Goal: Information Seeking & Learning: Learn about a topic

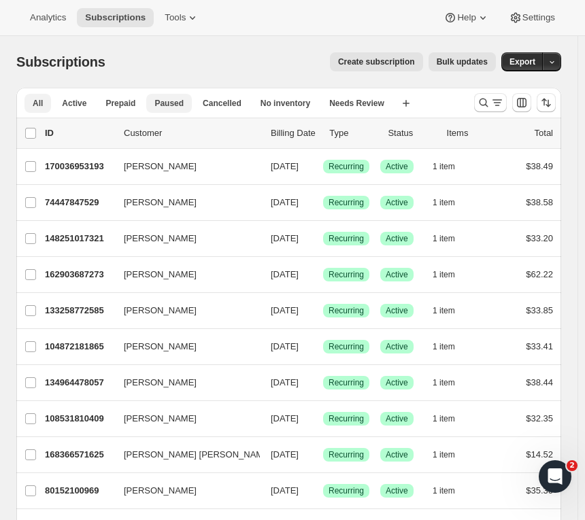
click at [163, 106] on span "Paused" at bounding box center [168, 103] width 29 height 11
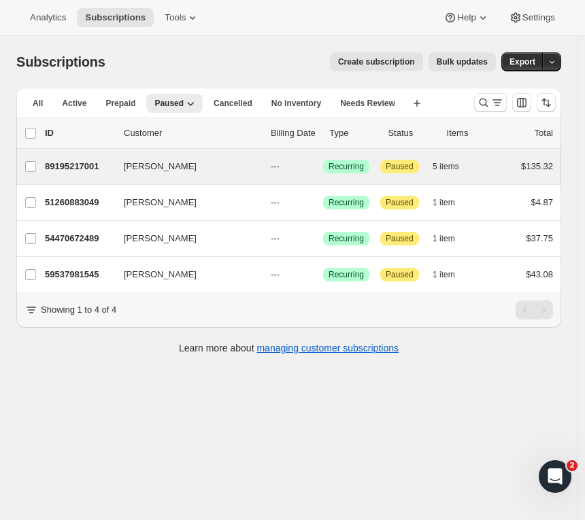
click at [469, 178] on div "[PERSON_NAME] 89195217001 [PERSON_NAME] --- Success Recurring Attention Paused …" at bounding box center [288, 166] width 545 height 35
click at [446, 159] on button "5 items" at bounding box center [453, 166] width 41 height 19
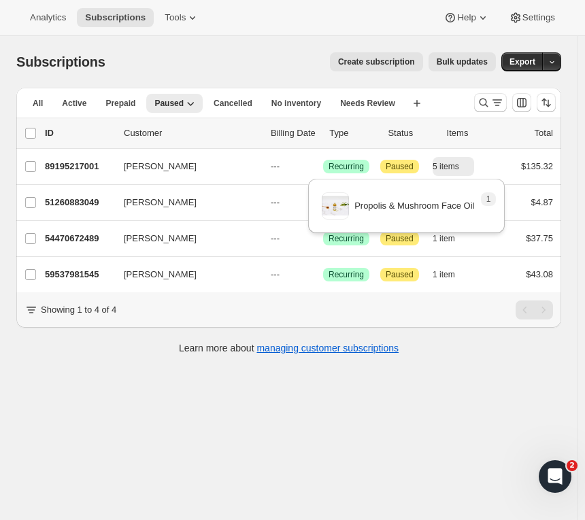
click at [374, 452] on div "Subscriptions. This page is ready Subscriptions Create subscription Bulk update…" at bounding box center [289, 296] width 578 height 520
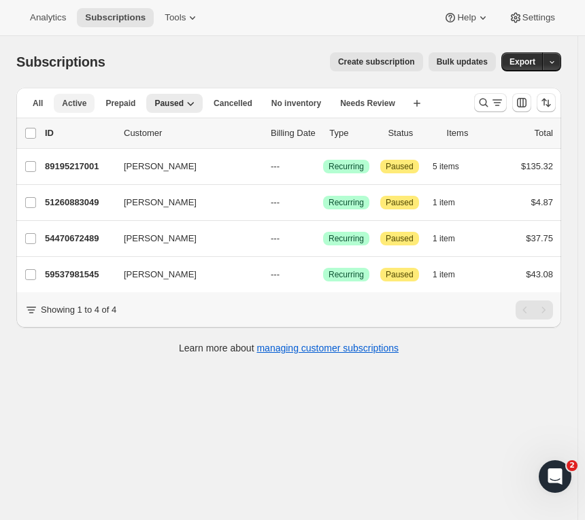
click at [75, 110] on button "Active" at bounding box center [74, 103] width 41 height 19
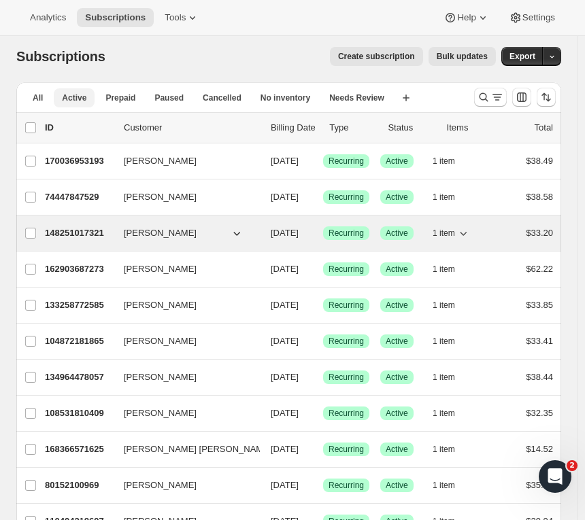
scroll to position [2, 0]
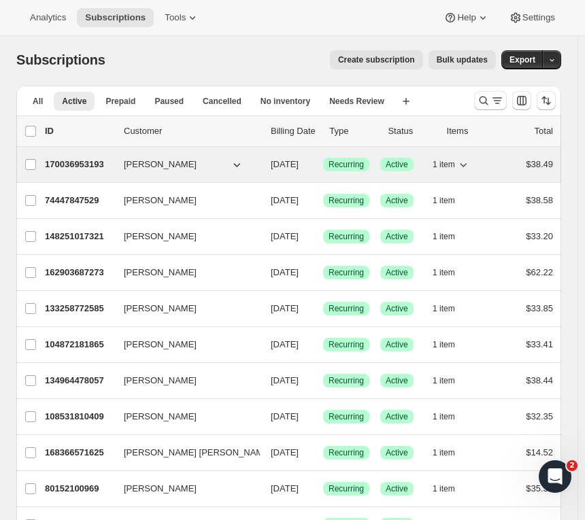
click at [468, 166] on icon "button" at bounding box center [463, 165] width 14 height 14
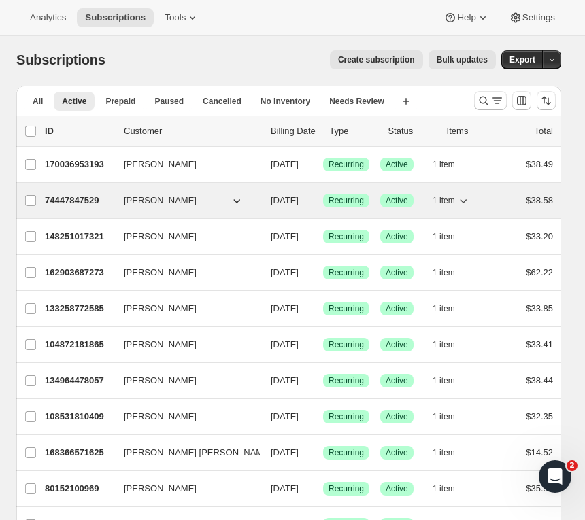
click at [455, 202] on span "1 item" at bounding box center [444, 200] width 22 height 11
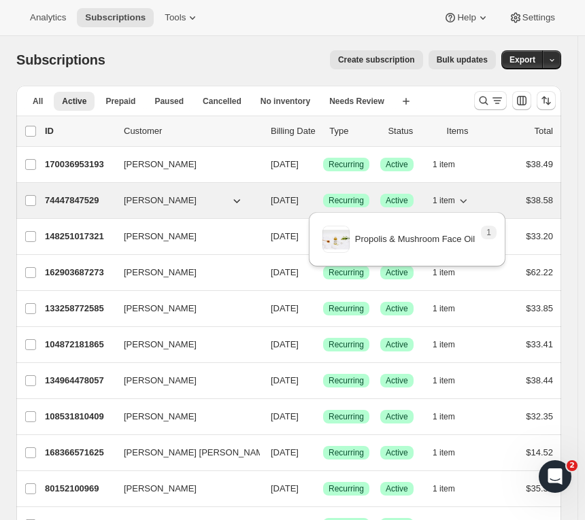
click at [455, 202] on span "1 item" at bounding box center [444, 200] width 22 height 11
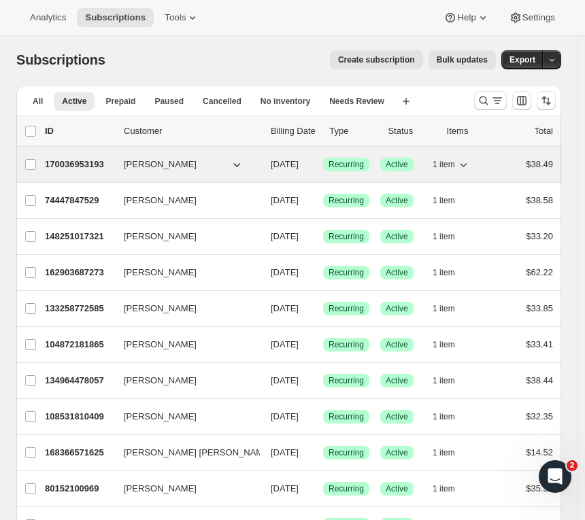
click at [463, 163] on icon "button" at bounding box center [463, 165] width 14 height 14
click at [227, 163] on button "[PERSON_NAME]" at bounding box center [184, 165] width 136 height 22
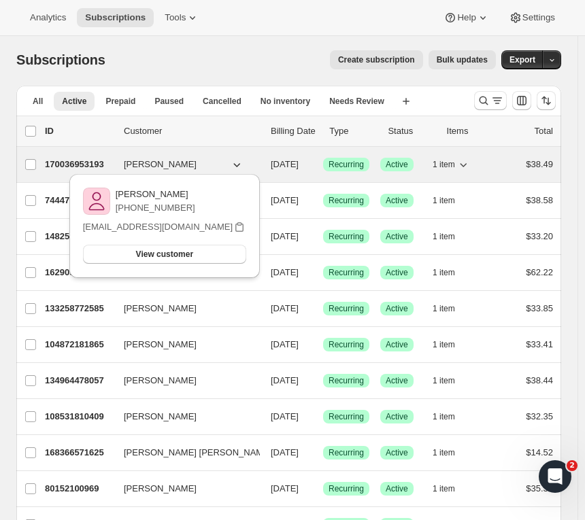
scroll to position [49, 0]
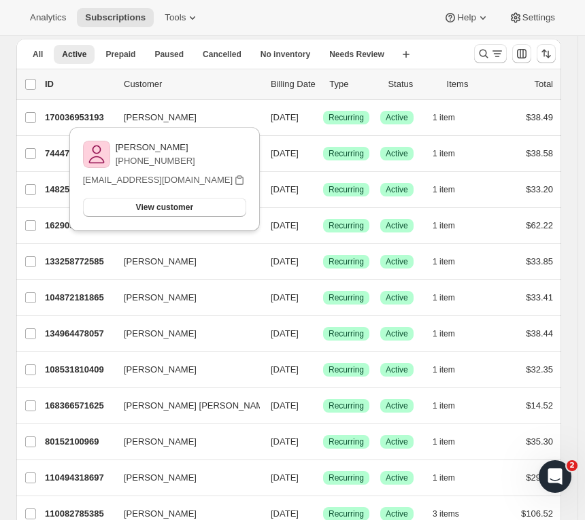
click at [377, 19] on div "Analytics Subscriptions Tools Help Settings" at bounding box center [292, 18] width 585 height 36
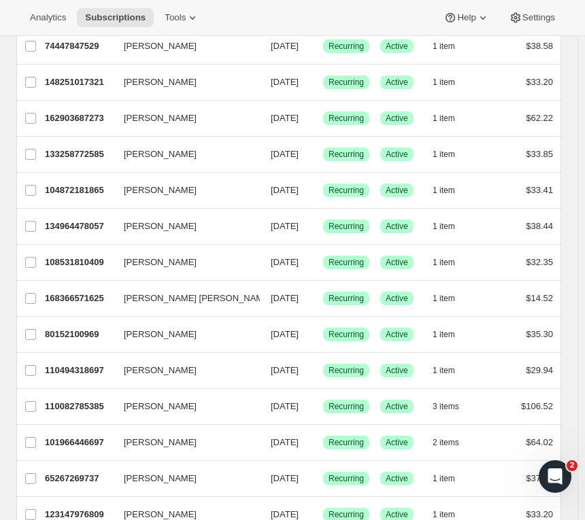
scroll to position [155, 0]
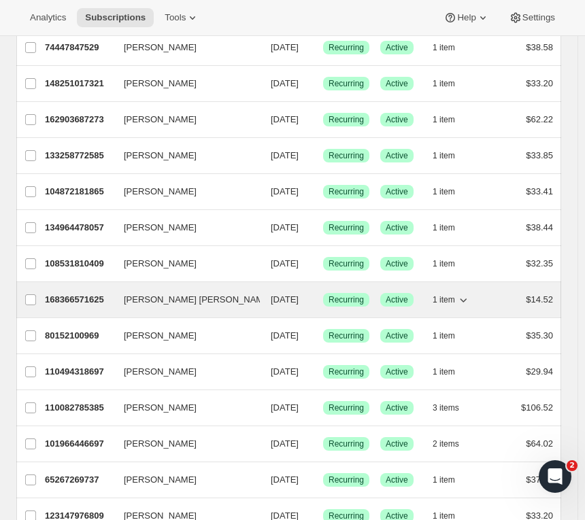
click at [224, 298] on button "[PERSON_NAME] [PERSON_NAME]" at bounding box center [184, 300] width 136 height 22
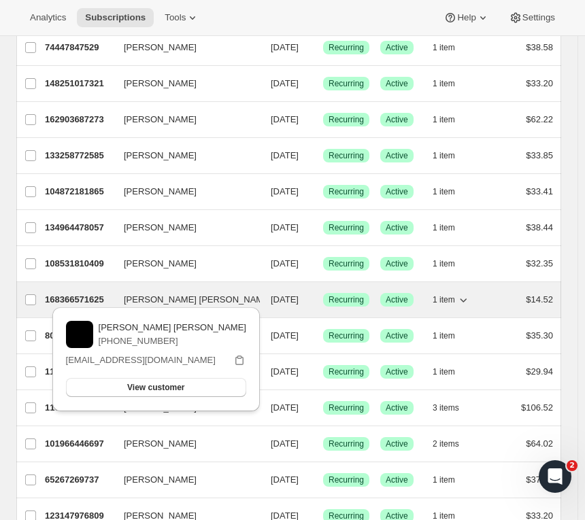
click at [224, 298] on button "[PERSON_NAME] [PERSON_NAME]" at bounding box center [184, 300] width 136 height 22
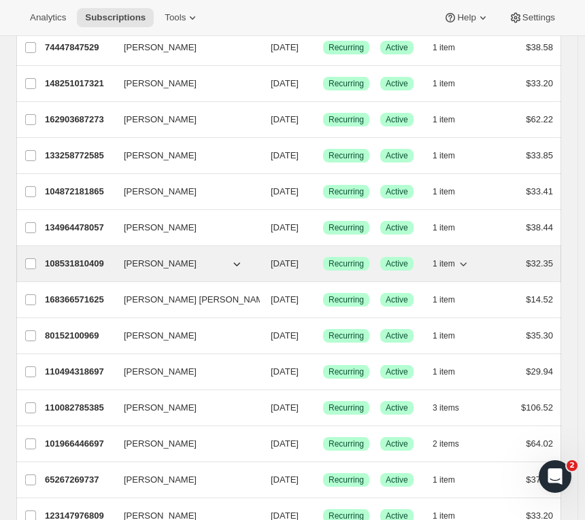
click at [239, 260] on icon "button" at bounding box center [237, 264] width 14 height 14
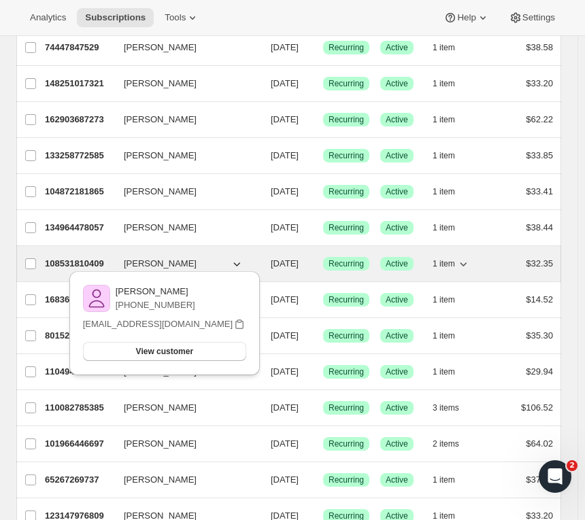
click at [239, 259] on icon "button" at bounding box center [237, 264] width 14 height 14
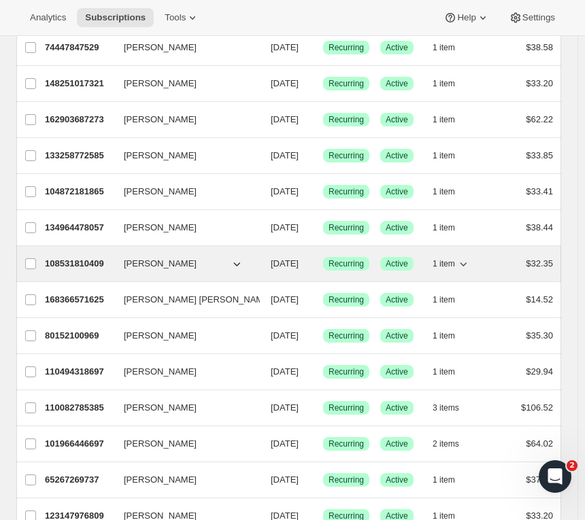
click at [465, 257] on icon "button" at bounding box center [463, 264] width 14 height 14
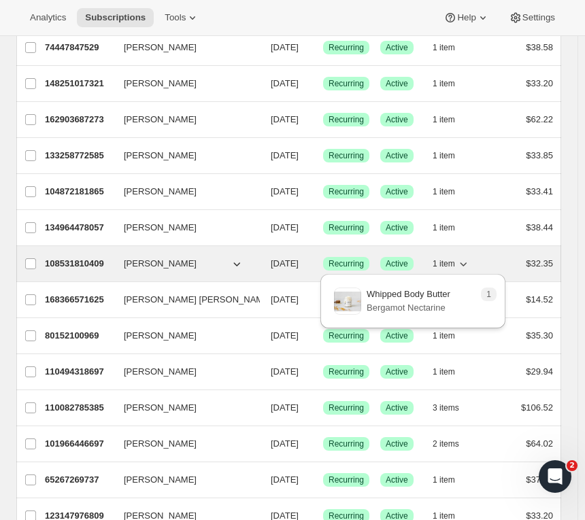
click at [465, 257] on icon "button" at bounding box center [463, 264] width 14 height 14
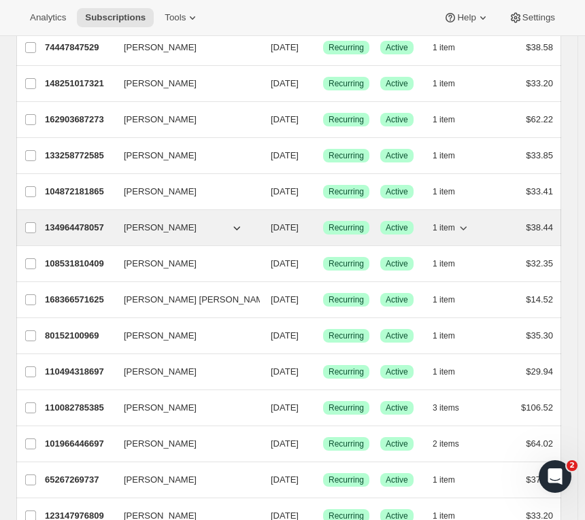
click at [461, 234] on button "1 item" at bounding box center [451, 227] width 37 height 19
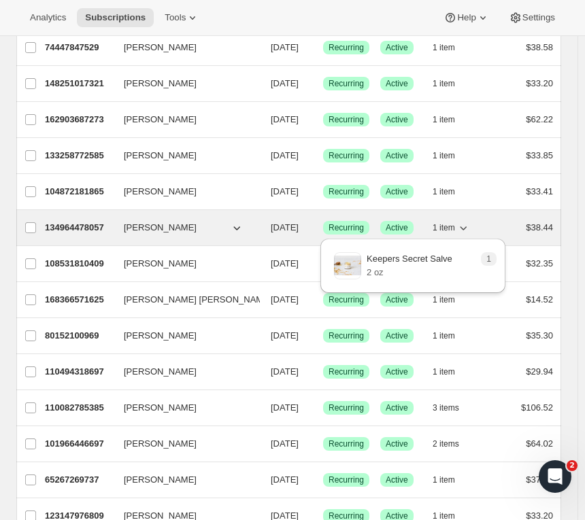
click at [461, 234] on button "1 item" at bounding box center [451, 227] width 37 height 19
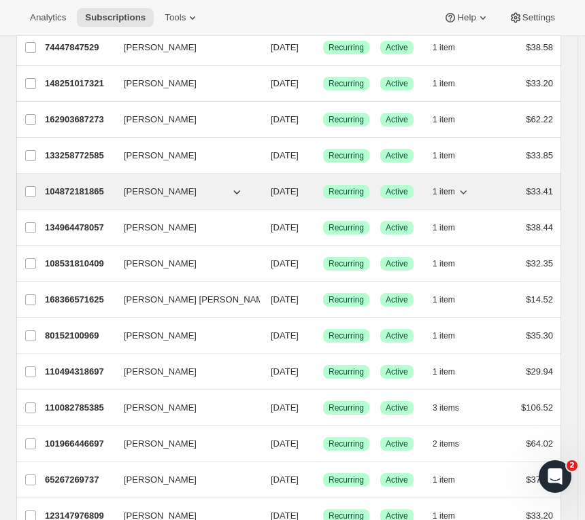
scroll to position [0, 0]
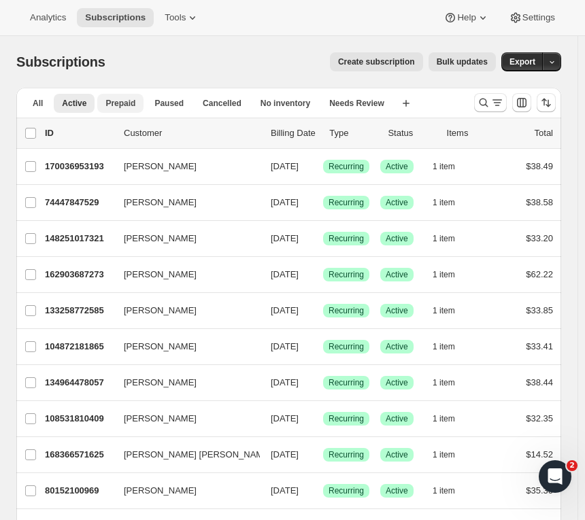
click at [109, 110] on button "Prepaid" at bounding box center [120, 103] width 46 height 19
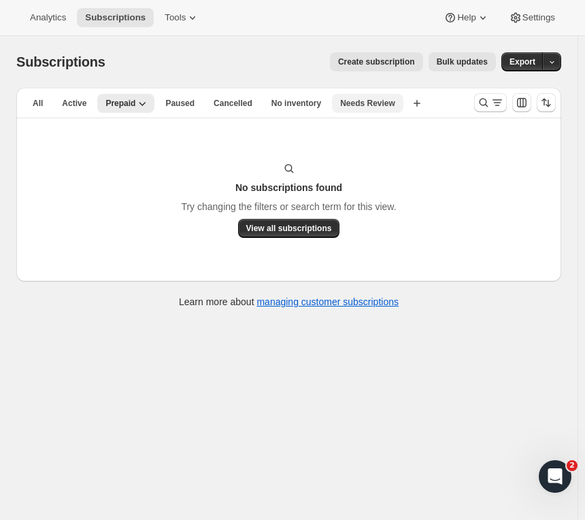
click at [374, 110] on button "Needs Review" at bounding box center [367, 103] width 71 height 19
click at [266, 95] on button "No inventory" at bounding box center [285, 103] width 66 height 19
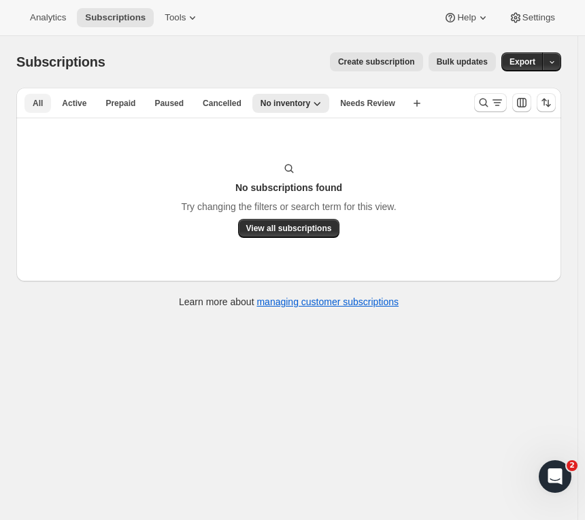
click at [46, 112] on button "All" at bounding box center [37, 103] width 27 height 19
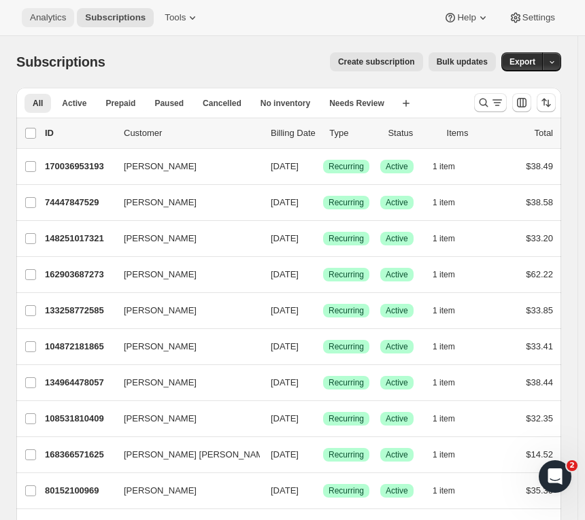
click at [64, 26] on button "Analytics" at bounding box center [48, 17] width 52 height 19
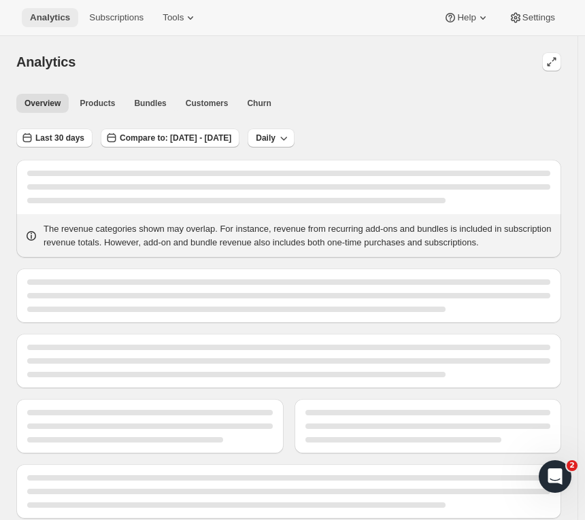
click at [64, 26] on button "Analytics" at bounding box center [50, 17] width 56 height 19
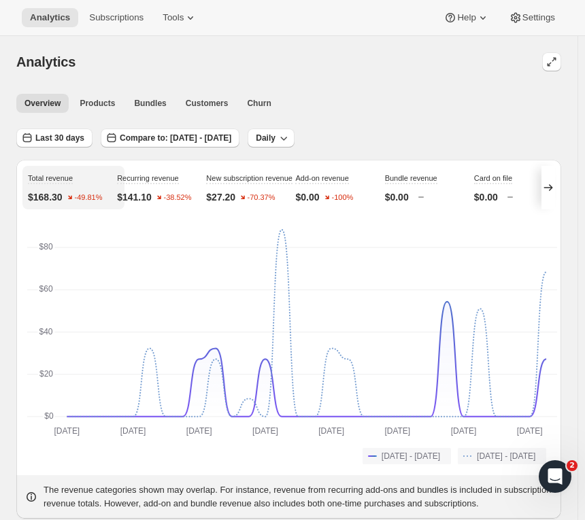
click at [397, 133] on div "Last 30 days Compare to: [DATE] - [DATE] Daily" at bounding box center [288, 133] width 545 height 31
click at [247, 106] on span "Churn" at bounding box center [259, 103] width 24 height 11
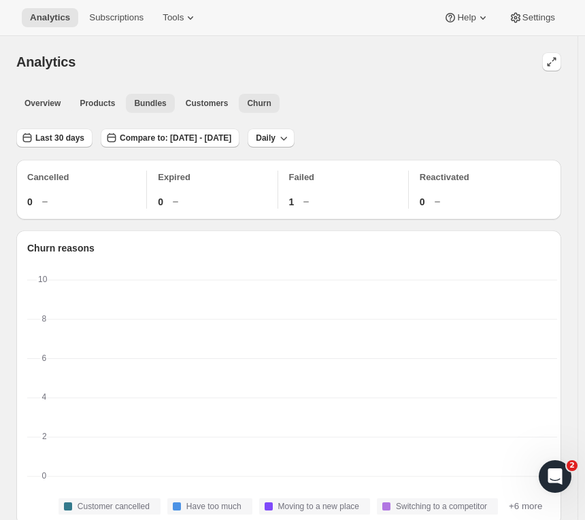
click at [140, 101] on span "Bundles" at bounding box center [150, 103] width 32 height 11
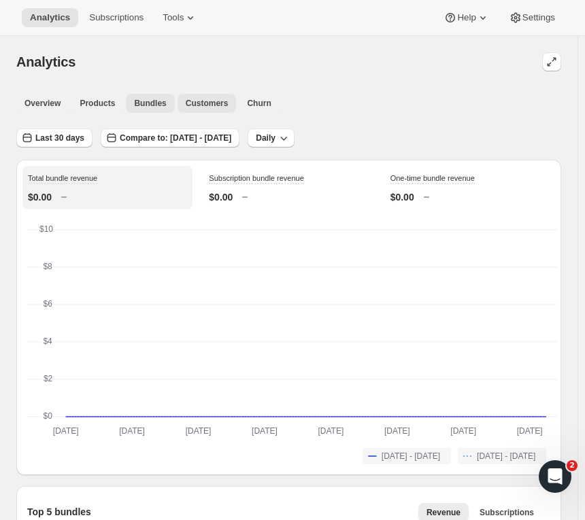
click at [190, 101] on span "Customers" at bounding box center [207, 103] width 43 height 11
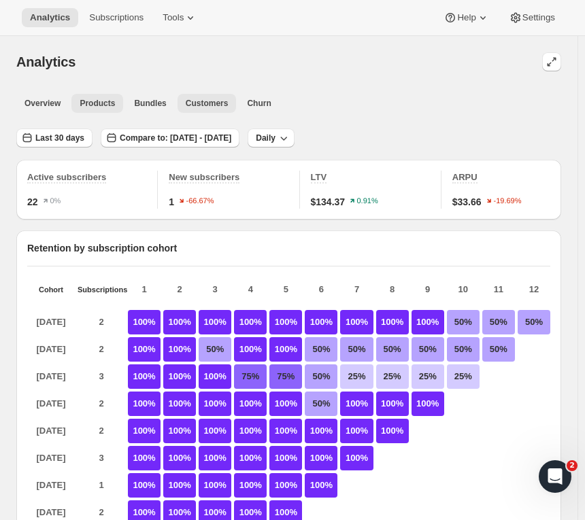
click at [110, 106] on span "Products" at bounding box center [97, 103] width 35 height 11
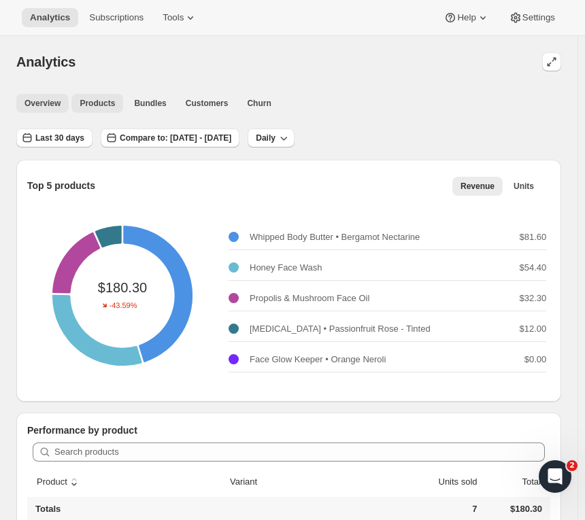
click at [54, 103] on span "Overview" at bounding box center [42, 103] width 36 height 11
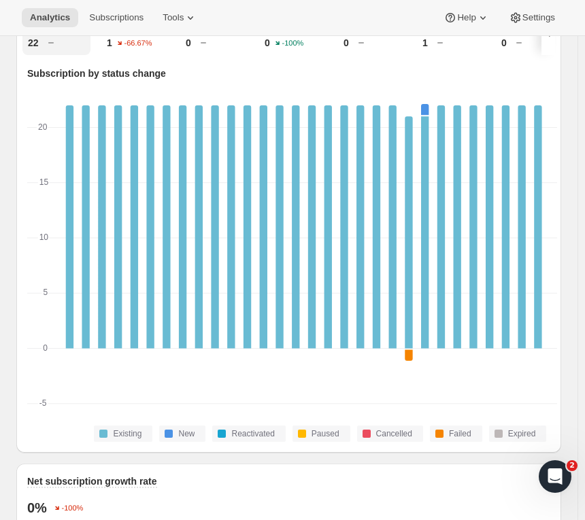
scroll to position [434, 0]
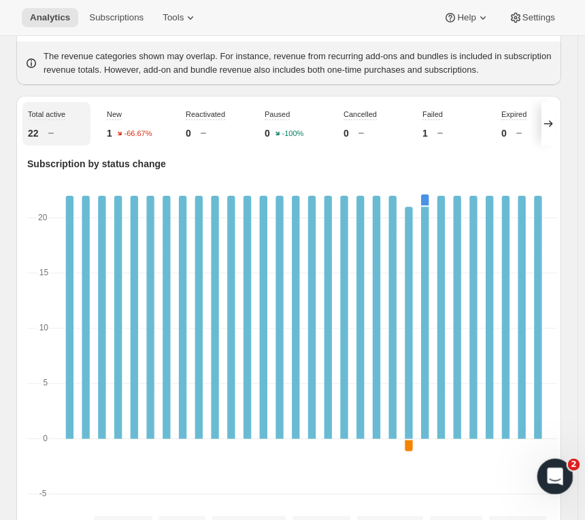
click at [560, 469] on div "Open Intercom Messenger" at bounding box center [553, 474] width 45 height 45
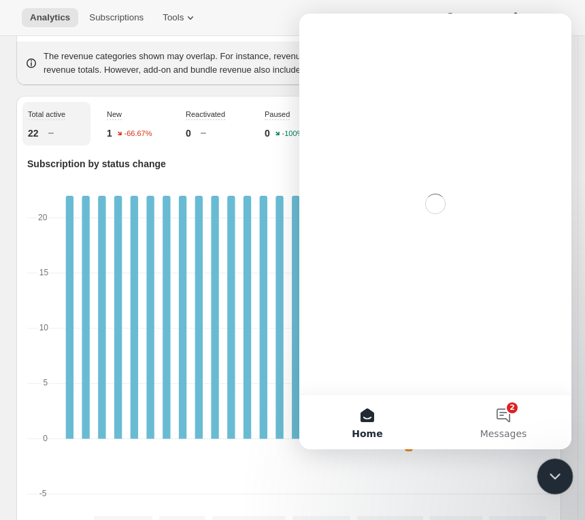
scroll to position [0, 0]
